Goal: Use online tool/utility: Utilize a website feature to perform a specific function

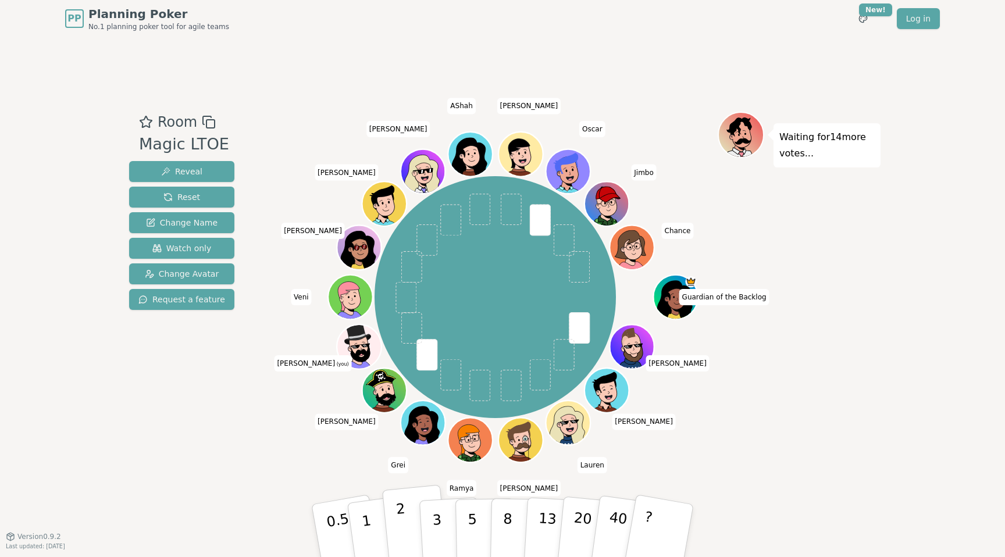
click at [408, 533] on button "2" at bounding box center [415, 531] width 66 height 92
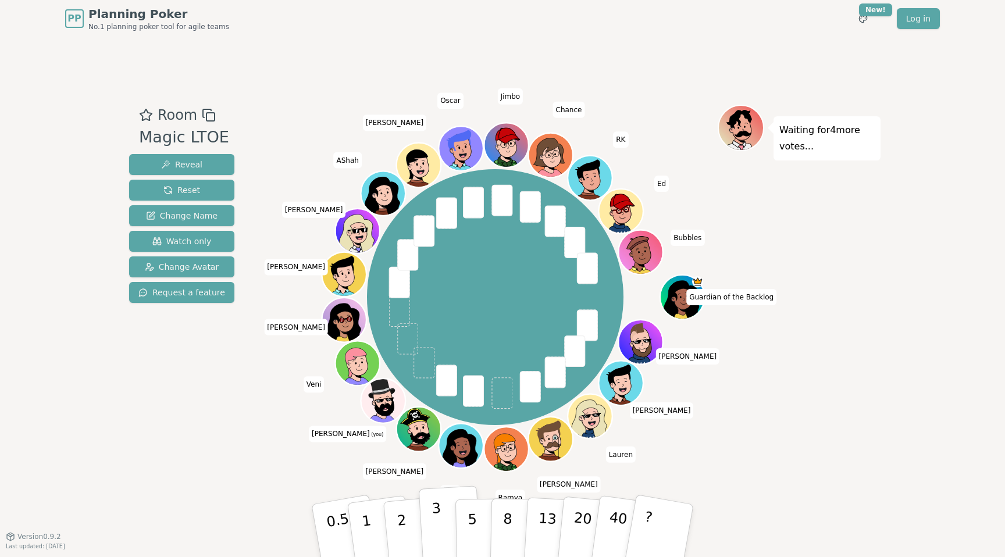
click at [430, 541] on button "3" at bounding box center [450, 531] width 63 height 91
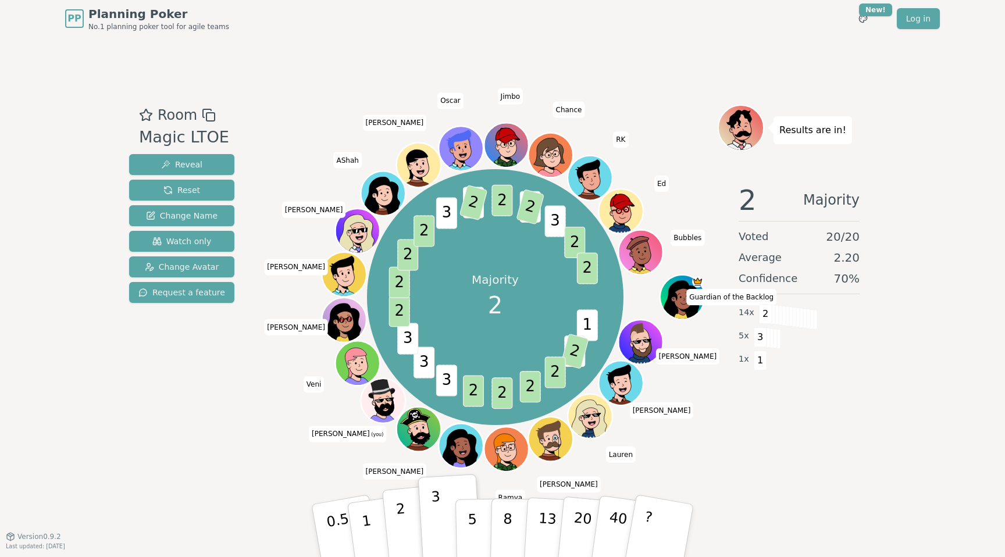
click at [398, 503] on p "2" at bounding box center [403, 532] width 15 height 63
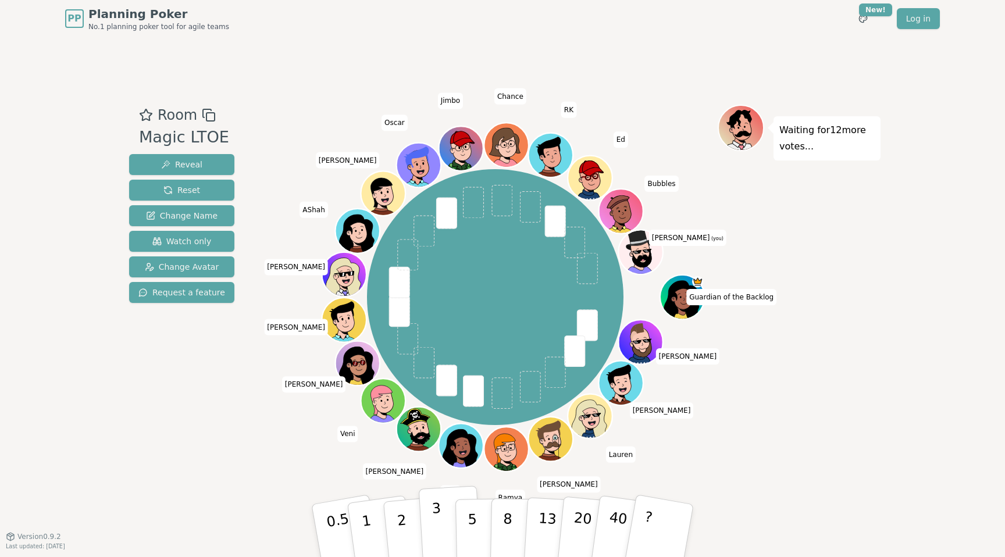
click at [431, 516] on button "3" at bounding box center [450, 531] width 63 height 91
click at [414, 518] on button "2" at bounding box center [415, 531] width 66 height 92
click at [435, 526] on p "3" at bounding box center [438, 531] width 13 height 63
click at [407, 524] on button "2" at bounding box center [415, 531] width 66 height 92
click at [438, 524] on p "3" at bounding box center [438, 531] width 13 height 63
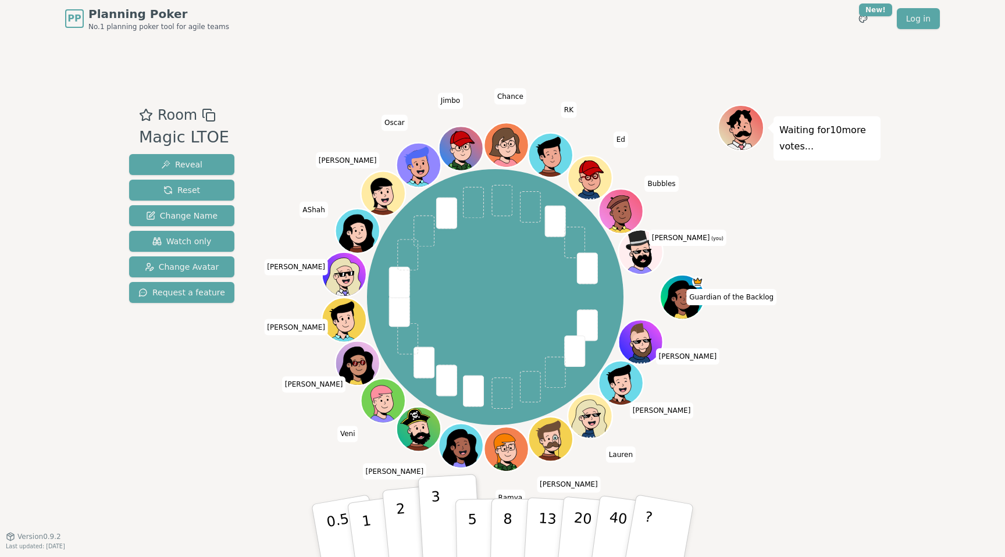
click at [401, 521] on p "2" at bounding box center [403, 532] width 15 height 63
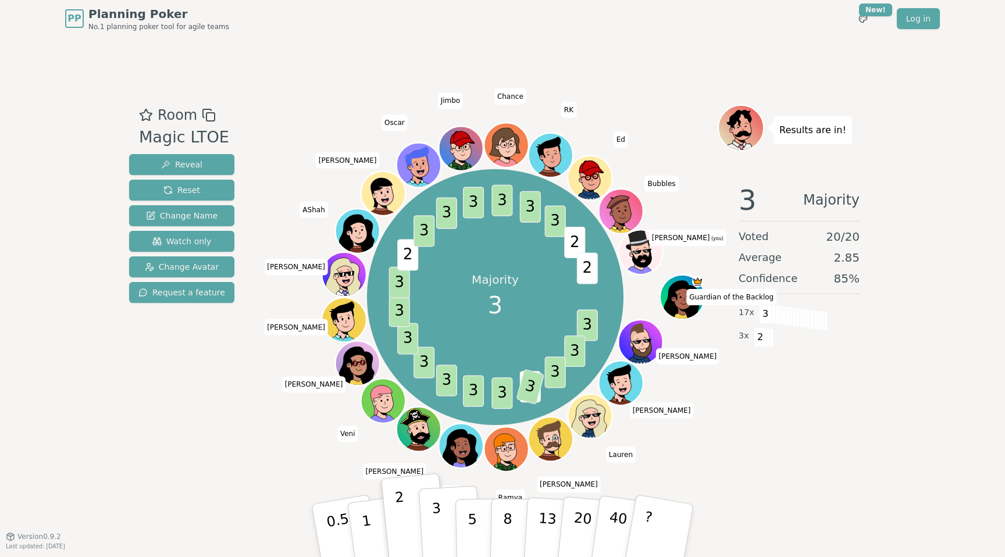
click at [437, 535] on p "3" at bounding box center [438, 531] width 13 height 63
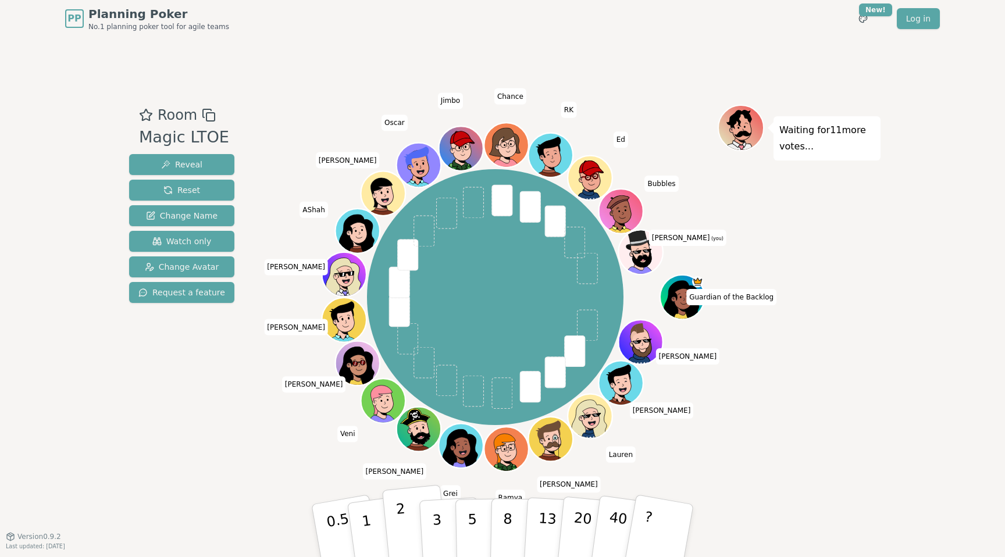
click at [407, 534] on button "2" at bounding box center [415, 531] width 66 height 92
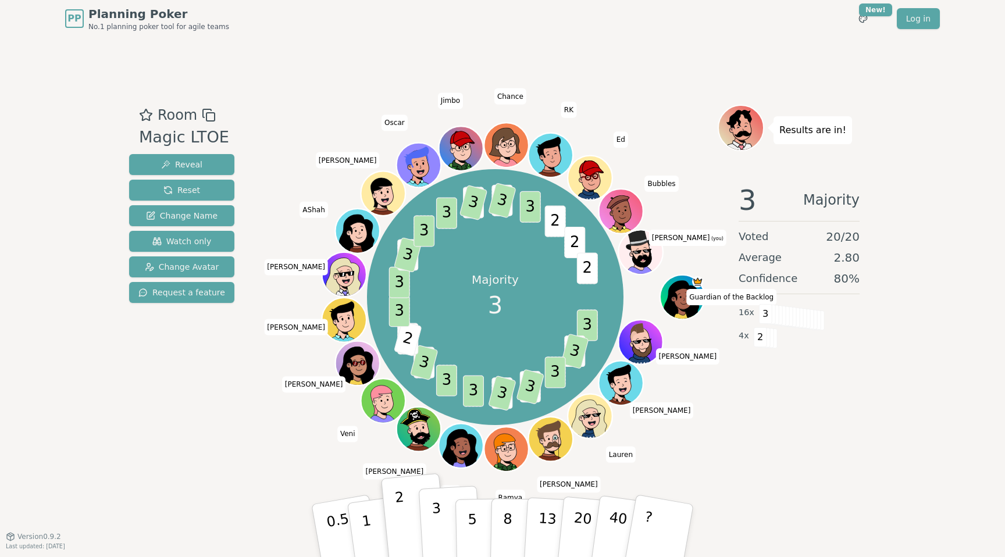
click at [443, 519] on button "3" at bounding box center [450, 531] width 63 height 91
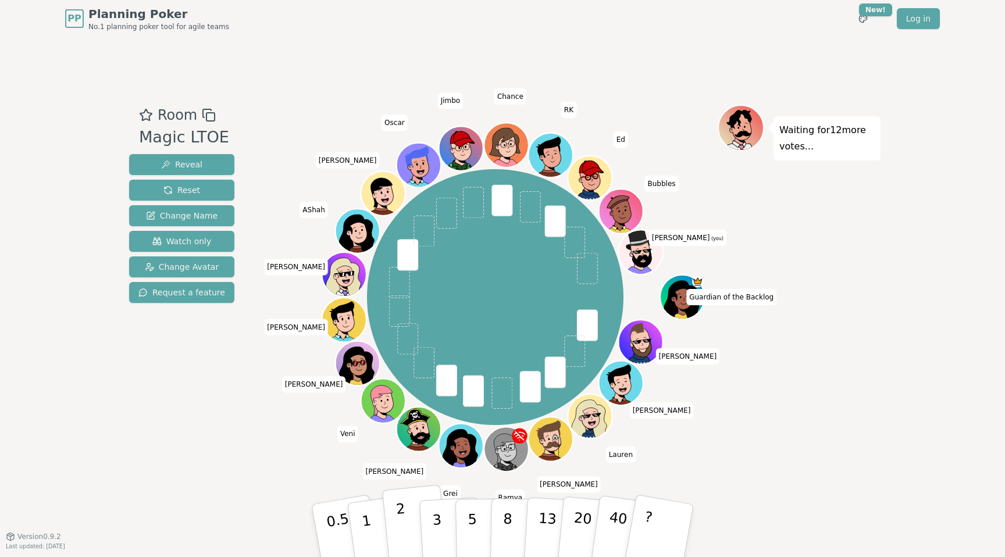
click at [405, 542] on p "2" at bounding box center [403, 532] width 15 height 63
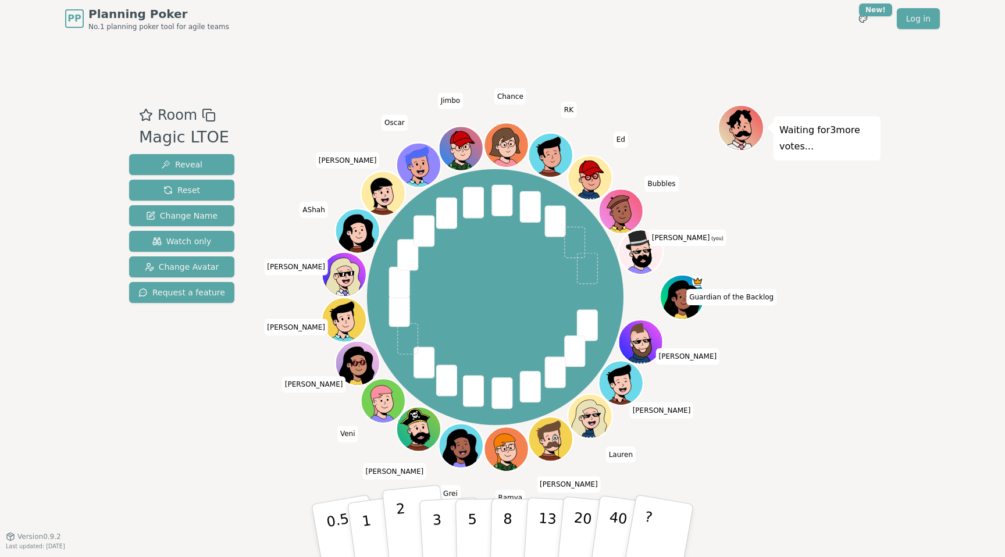
click at [405, 544] on p "2" at bounding box center [403, 532] width 15 height 63
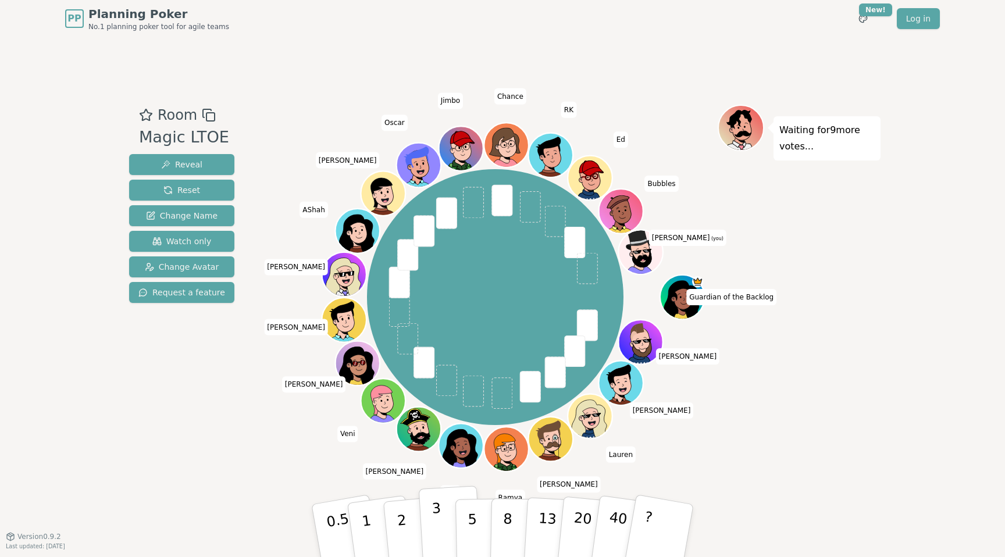
click at [430, 528] on button "3" at bounding box center [450, 531] width 63 height 91
